Goal: Transaction & Acquisition: Obtain resource

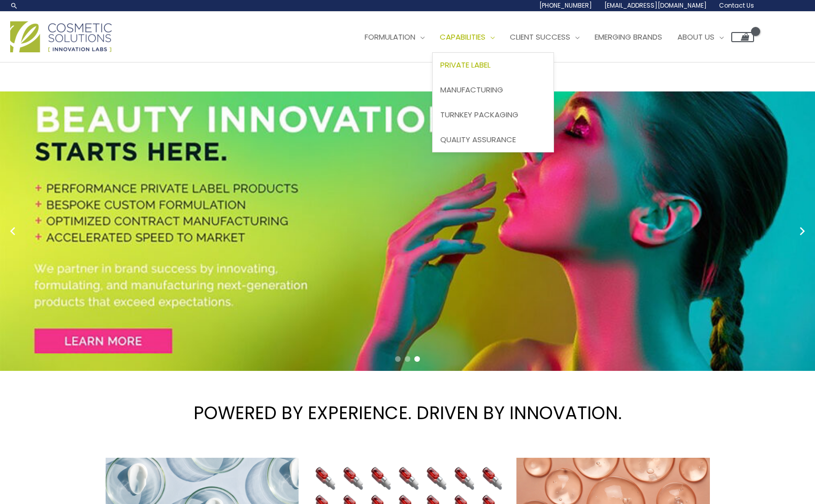
click at [478, 67] on span "Private Label" at bounding box center [465, 64] width 50 height 11
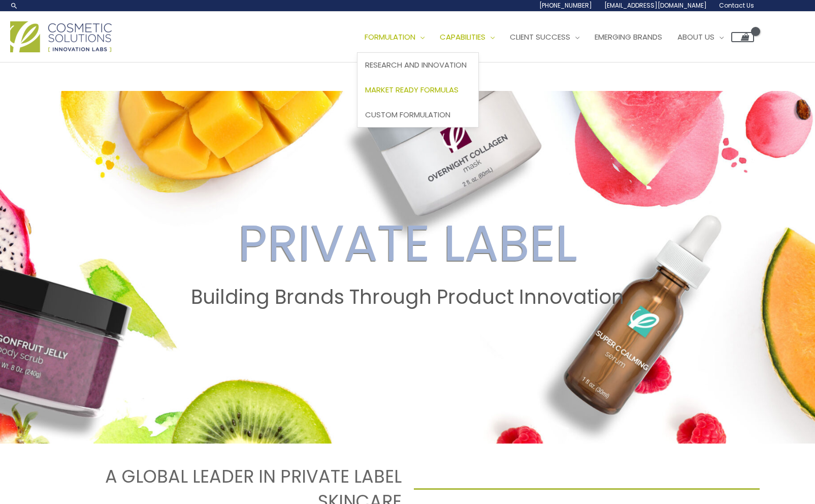
click at [429, 94] on span "Market Ready Formulas" at bounding box center [411, 89] width 93 height 11
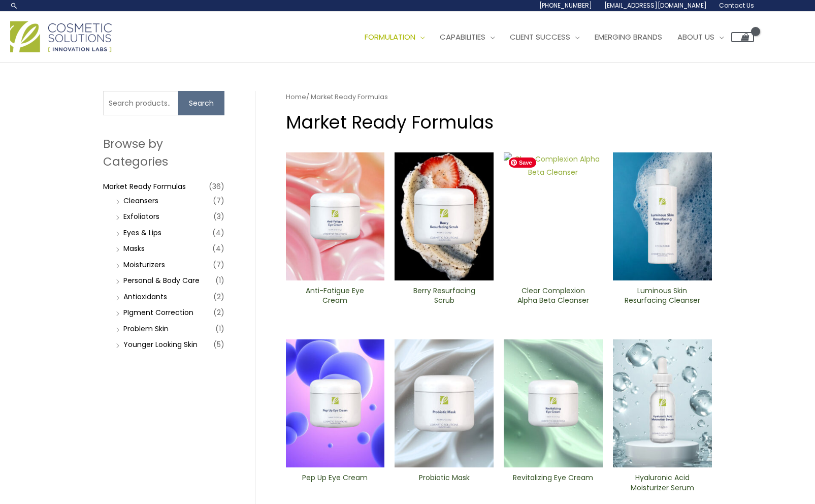
click at [546, 201] on img at bounding box center [553, 216] width 99 height 128
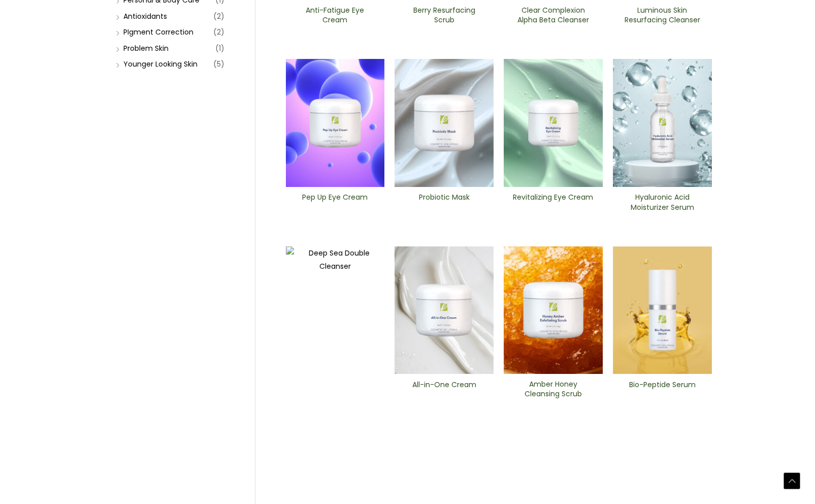
scroll to position [356, 0]
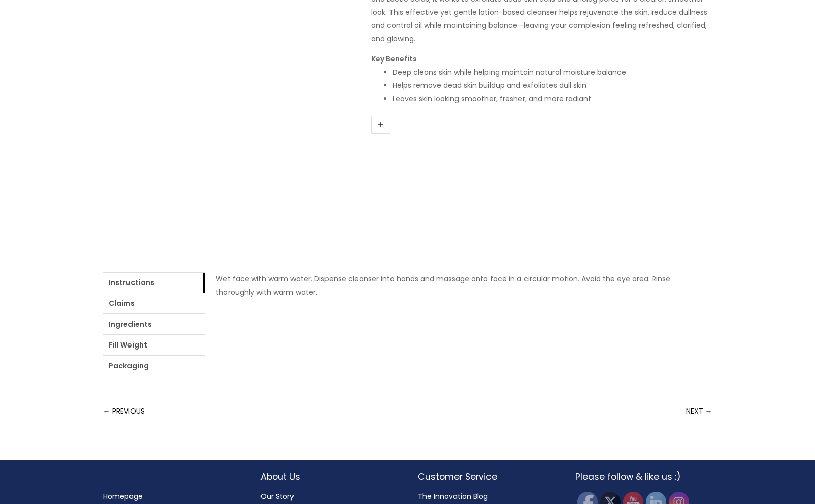
scroll to position [249, 0]
